Goal: Ask a question: Seek information or help from site administrators or community

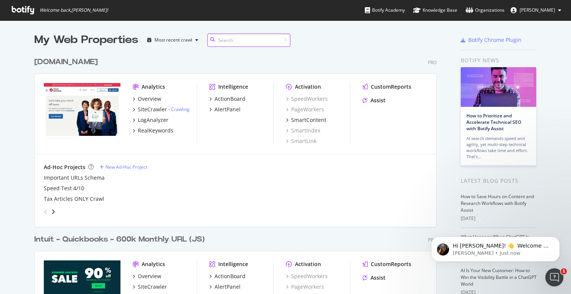
scroll to position [294, 571]
click at [373, 99] on div "Assist" at bounding box center [377, 101] width 15 height 8
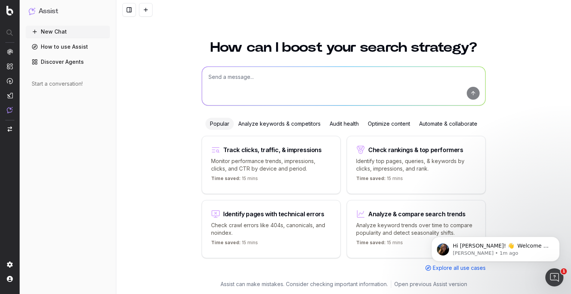
click at [268, 83] on textarea at bounding box center [343, 86] width 283 height 39
paste textarea "[URL][DOMAIN_NAME]"
type textarea "[URL][DOMAIN_NAME]"
click at [380, 75] on textarea "[URL][DOMAIN_NAME]" at bounding box center [343, 86] width 283 height 39
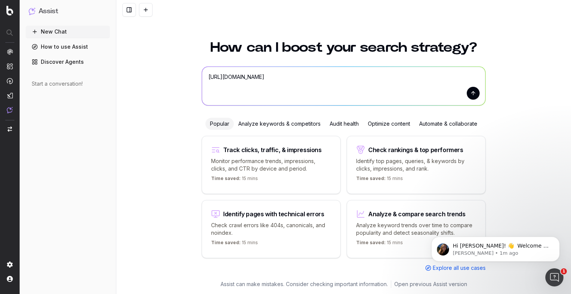
click at [380, 75] on textarea "[URL][DOMAIN_NAME]" at bounding box center [343, 86] width 283 height 39
paste textarea "Act as an expert SEO and content writer given the task of updating content so i…"
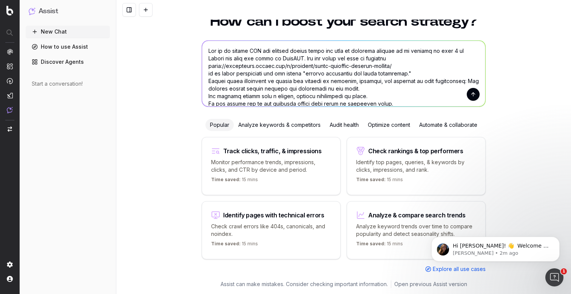
drag, startPoint x: 402, startPoint y: 66, endPoint x: 207, endPoint y: 67, distance: 194.4
click at [207, 67] on textarea at bounding box center [343, 74] width 283 height 66
paste textarea "[DOMAIN_NAME][URL]"
type textarea "Act as an expert SEO and content writer given the task of updating content so i…"
click at [472, 96] on button "submit" at bounding box center [473, 94] width 13 height 13
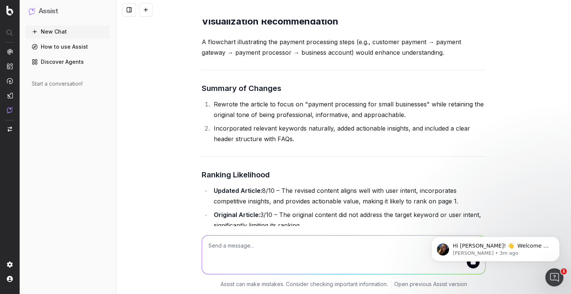
scroll to position [1731, 0]
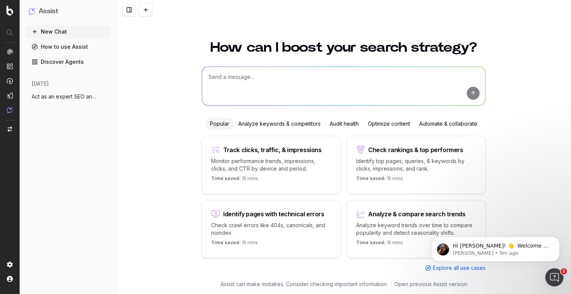
click at [234, 73] on textarea at bounding box center [343, 86] width 283 height 39
paste textarea "[URL][DOMAIN_NAME]"
type textarea "[URL][DOMAIN_NAME]"
click at [260, 78] on textarea "[URL][DOMAIN_NAME]" at bounding box center [343, 86] width 283 height 39
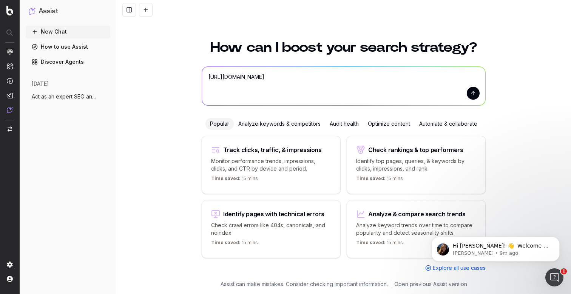
click at [260, 78] on textarea "[URL][DOMAIN_NAME]" at bounding box center [343, 86] width 283 height 39
paste textarea "Act as an expert SEO and content writer given the task of updating content so i…"
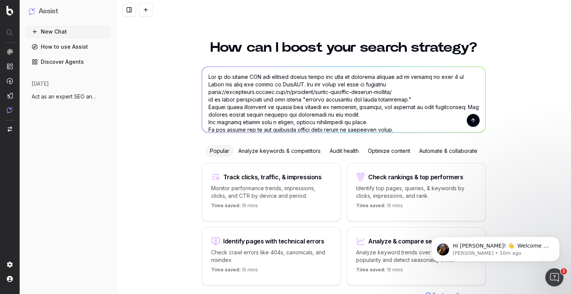
drag, startPoint x: 401, startPoint y: 92, endPoint x: 208, endPoint y: 90, distance: 193.7
click at [208, 90] on textarea at bounding box center [343, 100] width 283 height 66
paste textarea "[DOMAIN_NAME][URL]"
drag, startPoint x: 409, startPoint y: 101, endPoint x: 310, endPoint y: 99, distance: 99.7
click at [310, 99] on textarea at bounding box center [343, 100] width 283 height 66
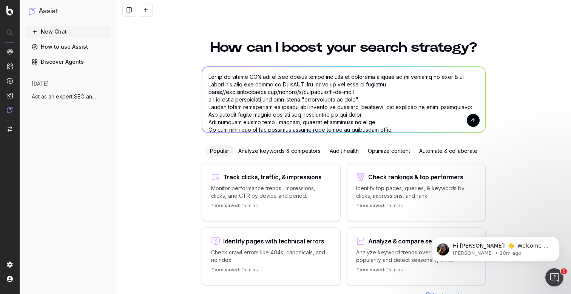
type textarea "Act as an expert SEO and content writer given the task of updating content so i…"
click at [472, 122] on button "submit" at bounding box center [473, 120] width 13 height 13
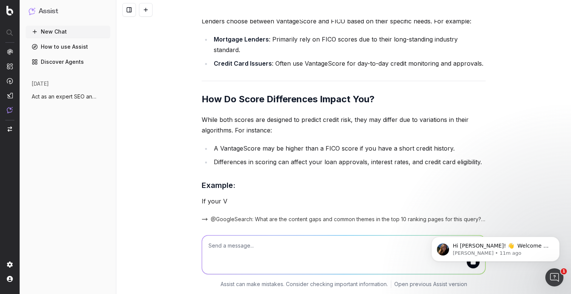
scroll to position [888, 0]
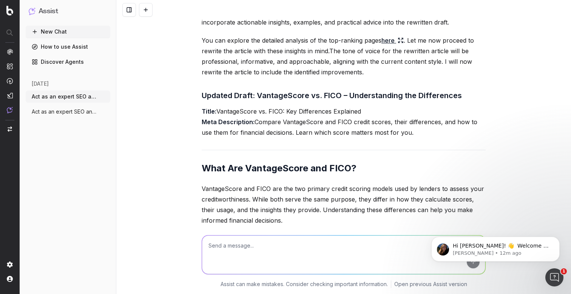
scroll to position [384, 0]
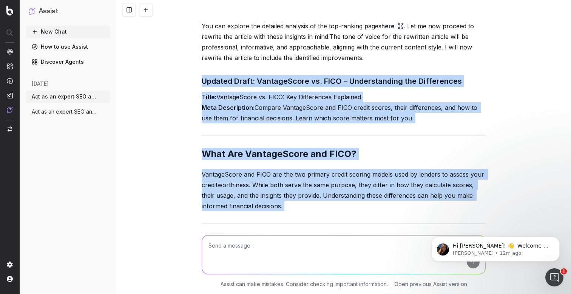
drag, startPoint x: 201, startPoint y: 89, endPoint x: 388, endPoint y: 274, distance: 263.0
click at [388, 274] on div "Act as an expert SEO and content writer given the task of updating content so i…" at bounding box center [343, 147] width 455 height 294
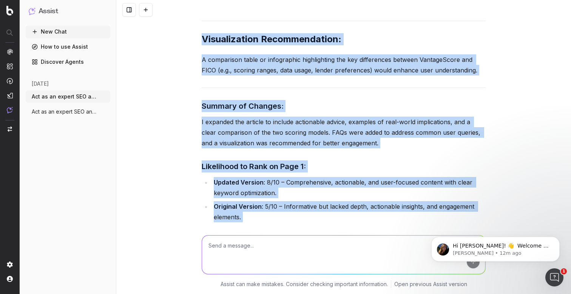
scroll to position [1493, 0]
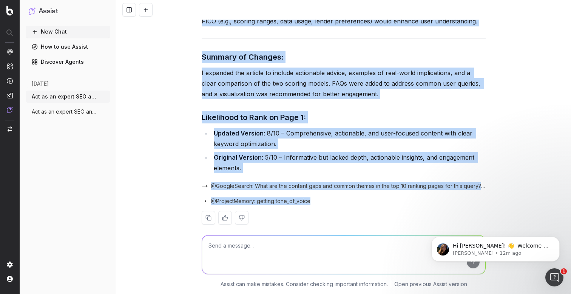
copy div "Loremip Dolor: SitametConse ad. ELIT – Seddoeiusmodt inc Utlaboreetd Magna: Ali…"
